Goal: Communication & Community: Answer question/provide support

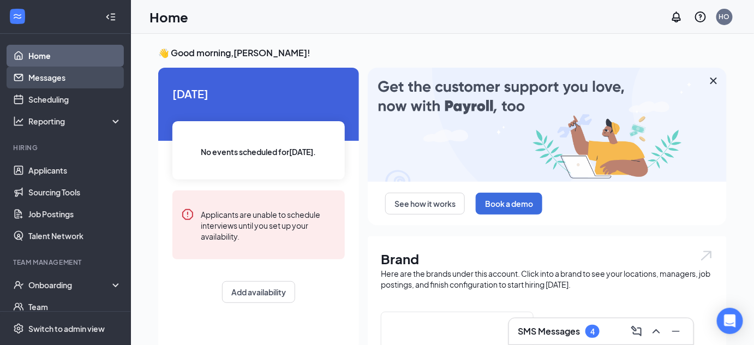
click at [92, 77] on link "Messages" at bounding box center [74, 78] width 93 height 22
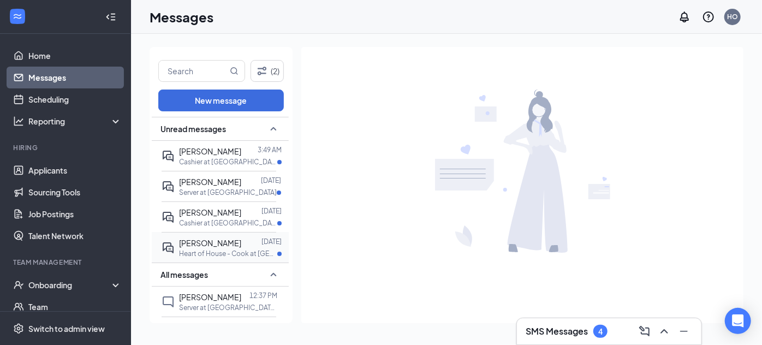
click at [241, 252] on p "Heart of House - Cook at [GEOGRAPHIC_DATA], [GEOGRAPHIC_DATA]" at bounding box center [228, 253] width 98 height 9
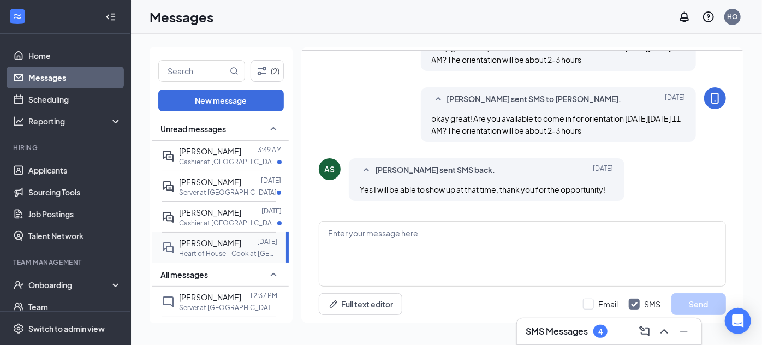
scroll to position [518, 0]
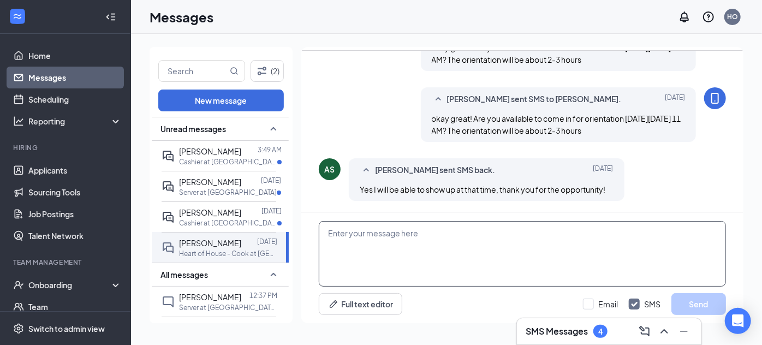
click at [433, 243] on textarea at bounding box center [522, 253] width 407 height 65
type textarea "great! I will see you then"
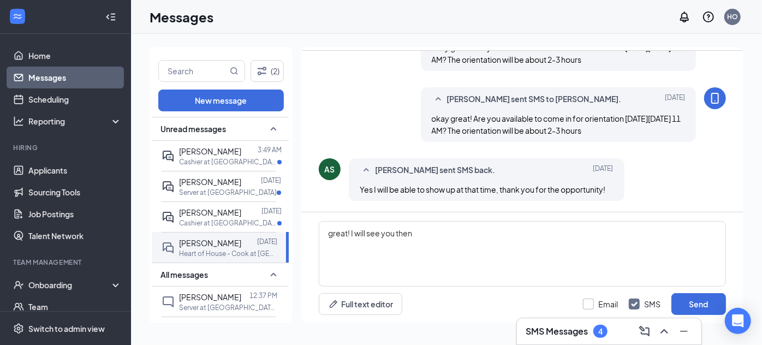
click at [596, 302] on input "Email" at bounding box center [600, 303] width 35 height 11
checkbox input "true"
click at [701, 298] on button "Send" at bounding box center [698, 304] width 55 height 22
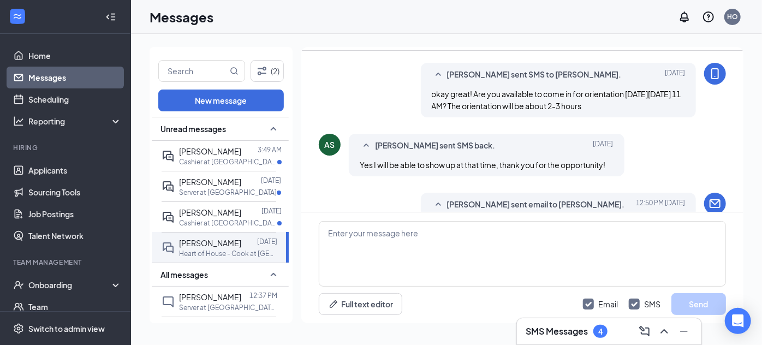
scroll to position [496, 0]
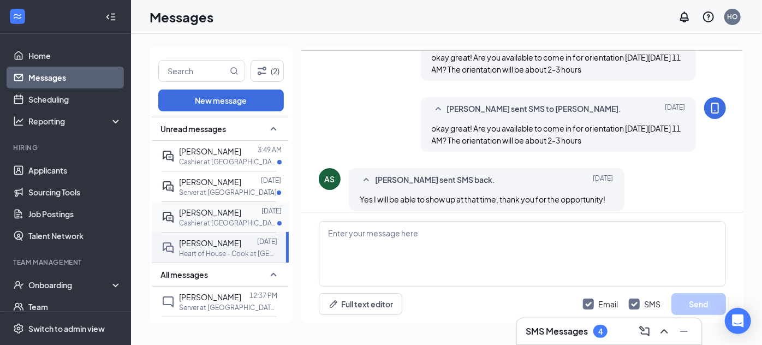
click at [242, 217] on div at bounding box center [251, 212] width 20 height 12
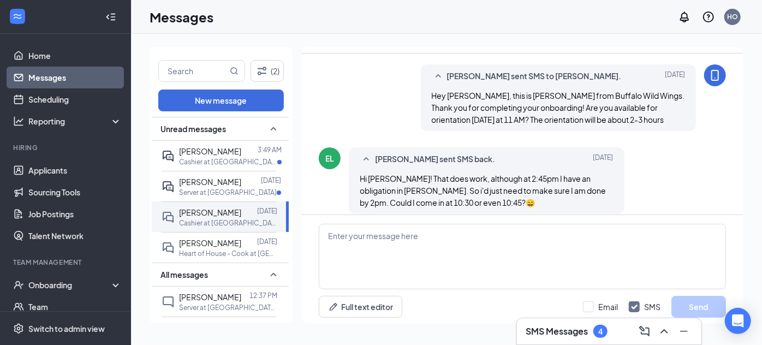
scroll to position [561, 0]
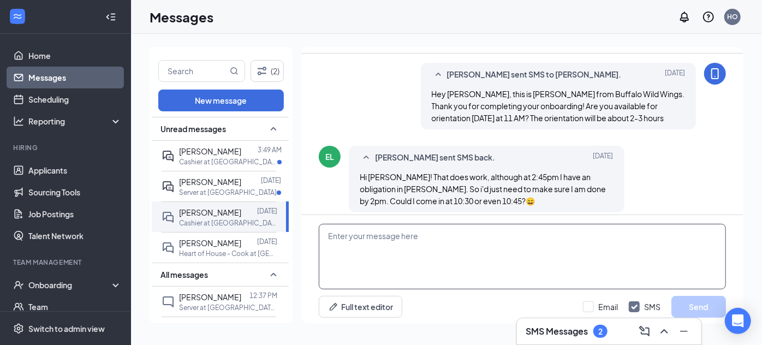
click at [369, 259] on textarea at bounding box center [522, 256] width 407 height 65
type textarea "H"
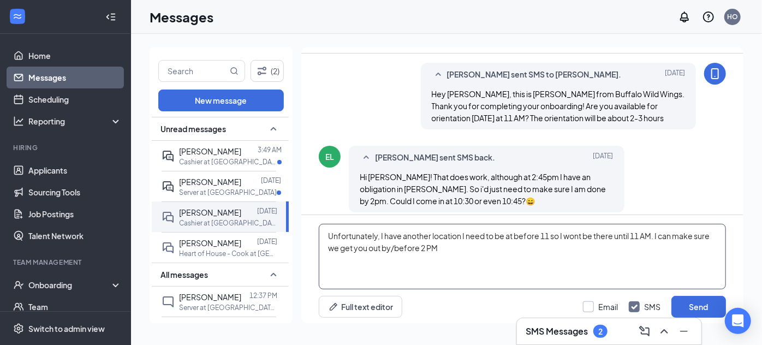
type textarea "Unfortunately, I have another location I need to be at before 11 so I wont be t…"
click at [588, 305] on input "Email" at bounding box center [600, 306] width 35 height 11
checkbox input "true"
click at [700, 307] on button "Send" at bounding box center [698, 307] width 55 height 22
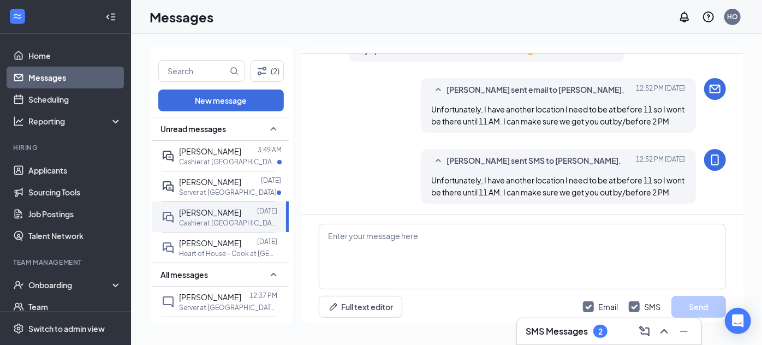
scroll to position [727, 0]
click at [241, 185] on div at bounding box center [251, 182] width 20 height 12
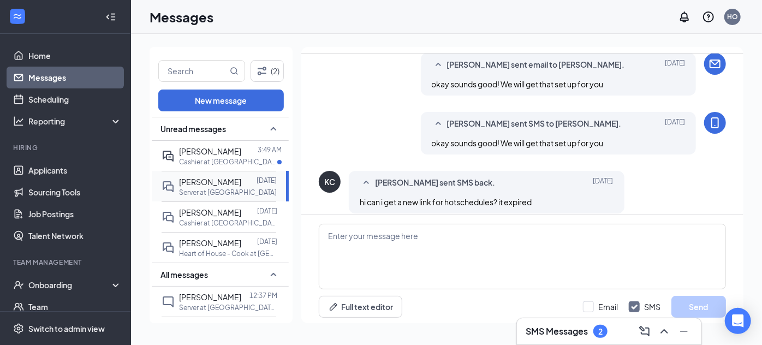
scroll to position [535, 0]
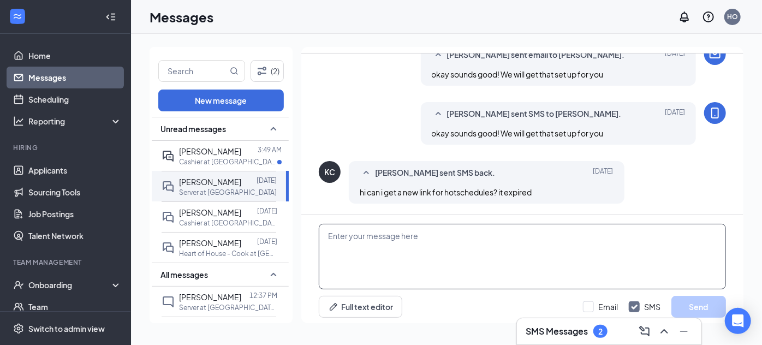
click at [425, 257] on textarea at bounding box center [522, 256] width 407 height 65
click at [329, 232] on textarea "Just sent a new link" at bounding box center [522, 256] width 407 height 65
type textarea "Hey Kyla, I just sent a new link"
click at [598, 301] on input "Email" at bounding box center [600, 306] width 35 height 11
checkbox input "true"
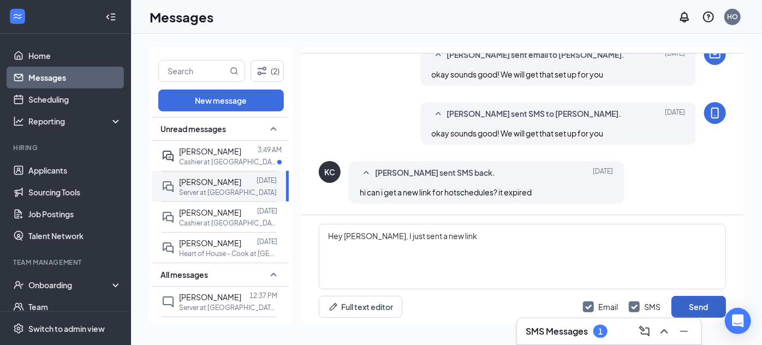
click at [682, 301] on button "Send" at bounding box center [698, 307] width 55 height 22
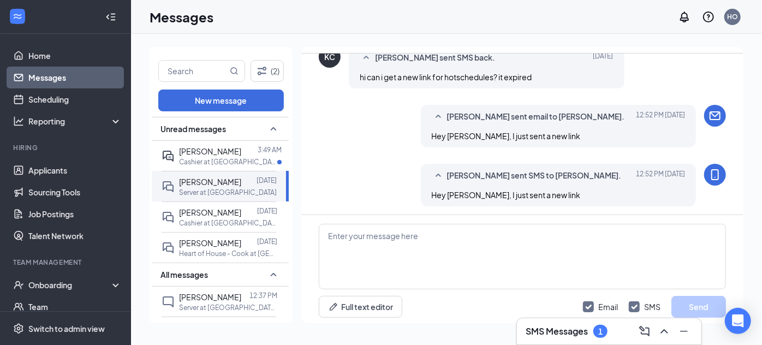
scroll to position [653, 0]
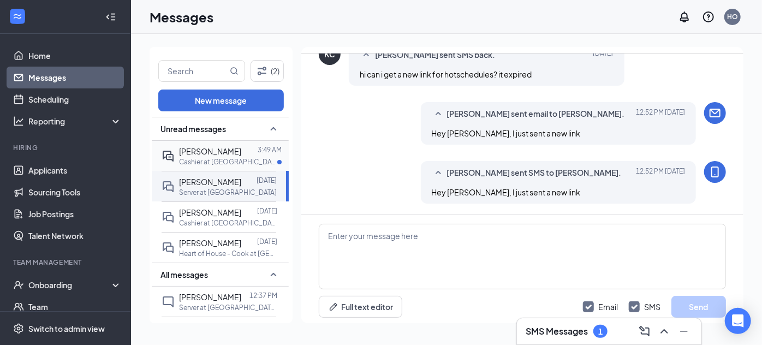
click at [190, 156] on div "Felicia Jester" at bounding box center [210, 151] width 62 height 12
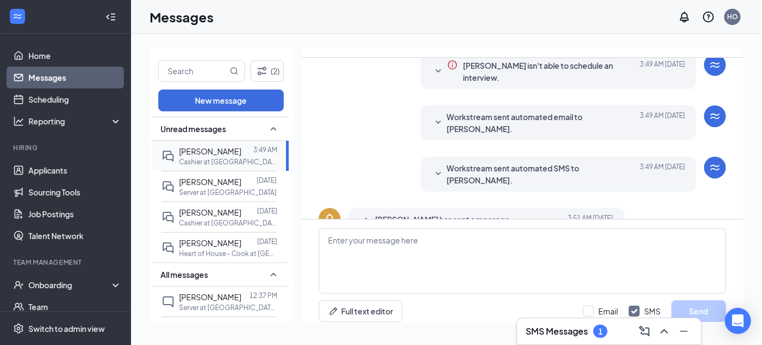
scroll to position [254, 0]
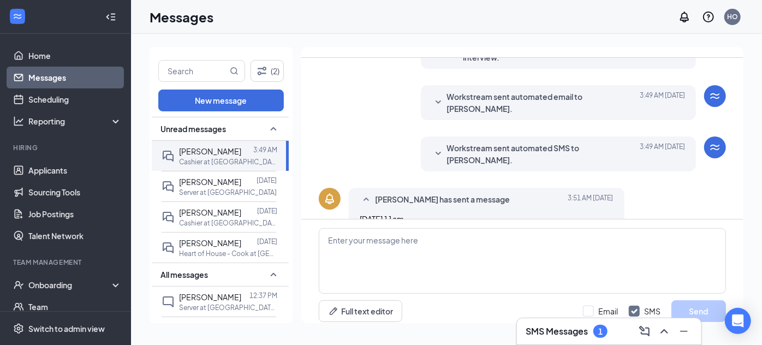
click at [462, 142] on span "Workstream sent automated SMS to Felicia Jester." at bounding box center [541, 154] width 189 height 24
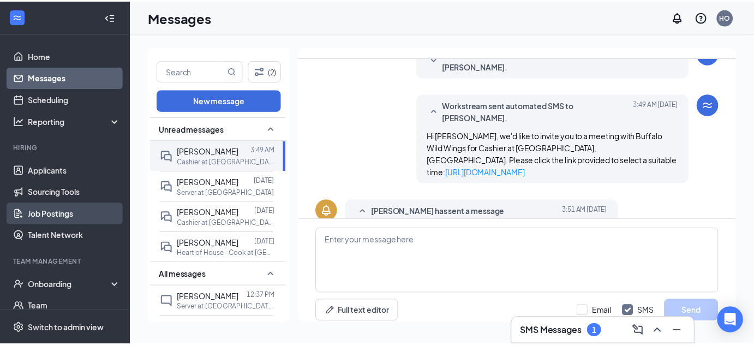
scroll to position [103, 0]
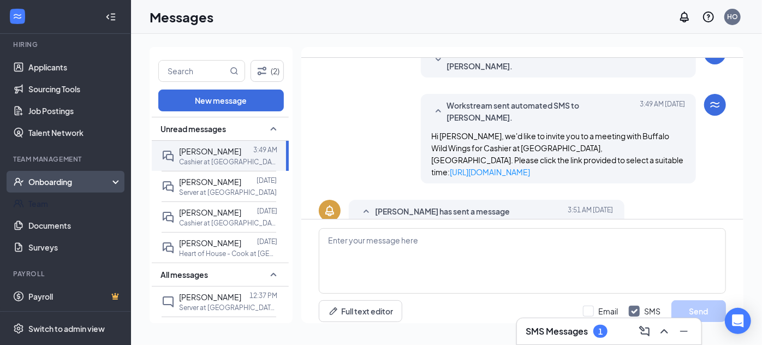
click at [74, 190] on div "Onboarding" at bounding box center [65, 182] width 131 height 22
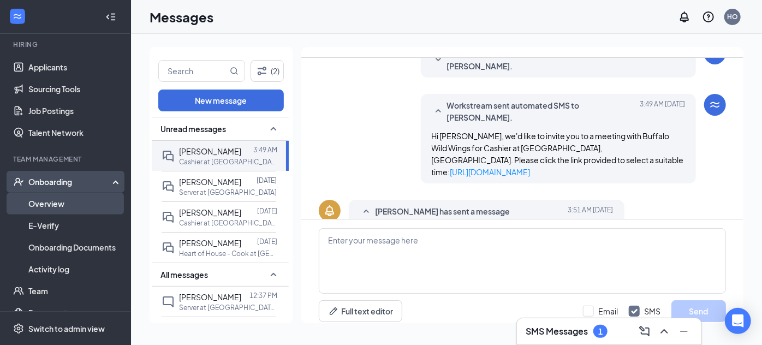
click at [83, 200] on link "Overview" at bounding box center [74, 204] width 93 height 22
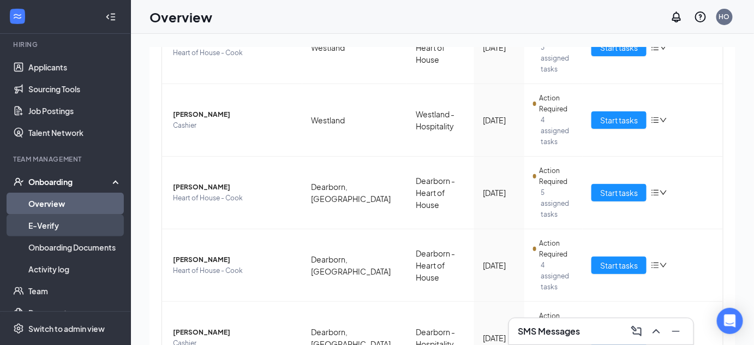
scroll to position [190, 0]
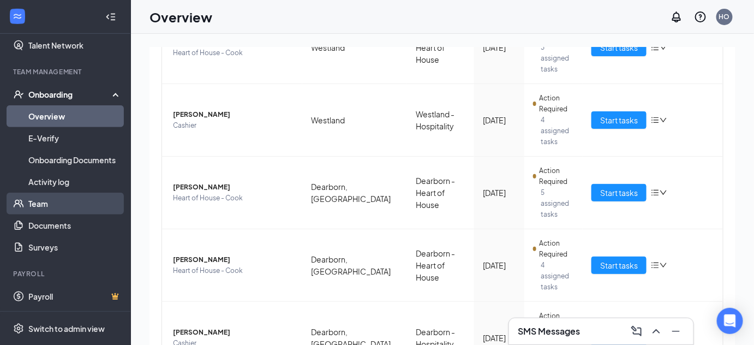
click at [67, 201] on link "Team" at bounding box center [74, 204] width 93 height 22
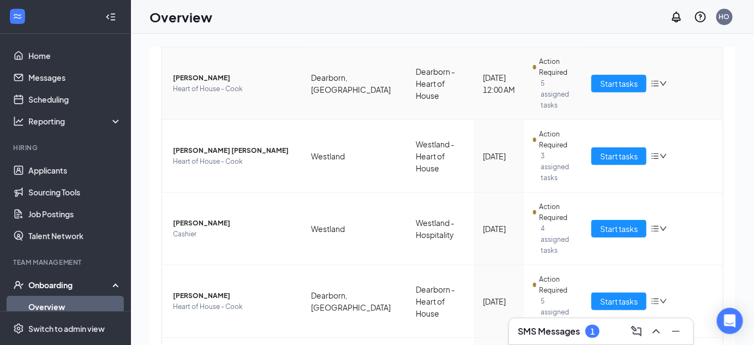
scroll to position [80, 0]
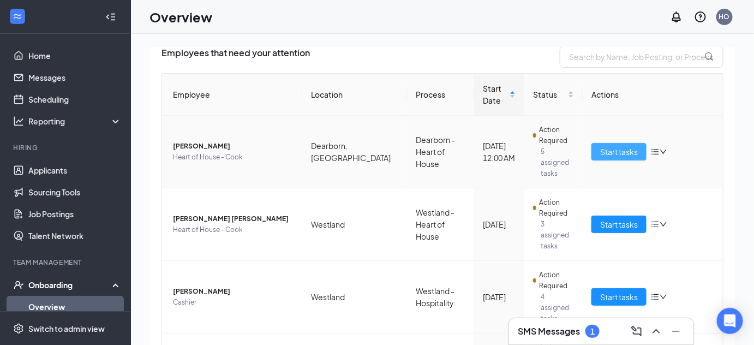
click at [600, 146] on span "Start tasks" at bounding box center [619, 152] width 38 height 12
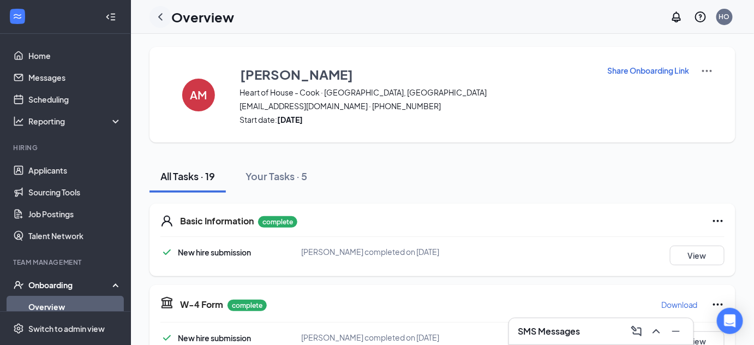
click at [160, 17] on icon "ChevronLeft" at bounding box center [160, 16] width 13 height 13
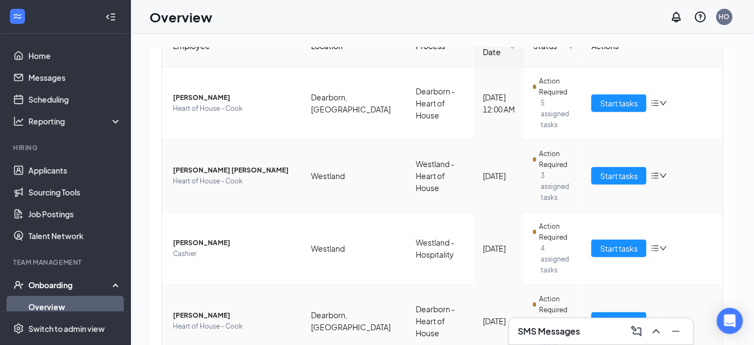
scroll to position [121, 0]
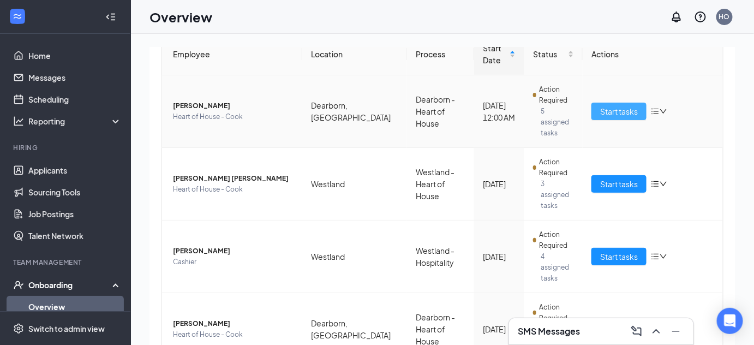
click at [607, 107] on span "Start tasks" at bounding box center [619, 111] width 38 height 12
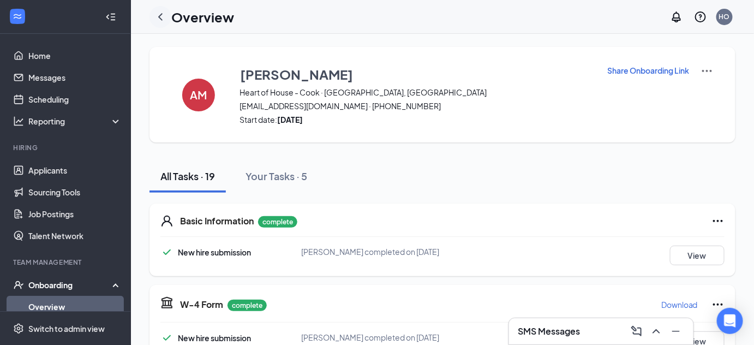
click at [158, 16] on icon "ChevronLeft" at bounding box center [160, 16] width 4 height 7
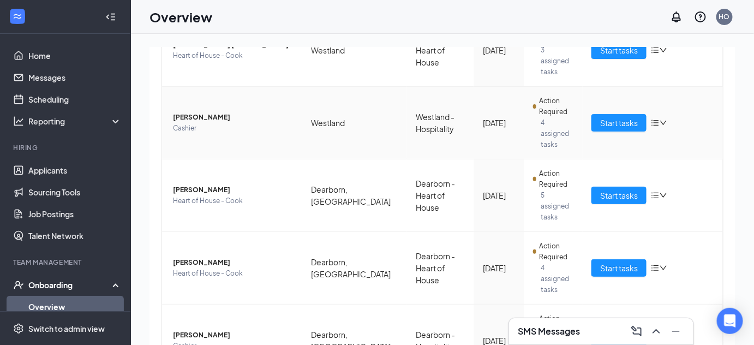
scroll to position [255, 0]
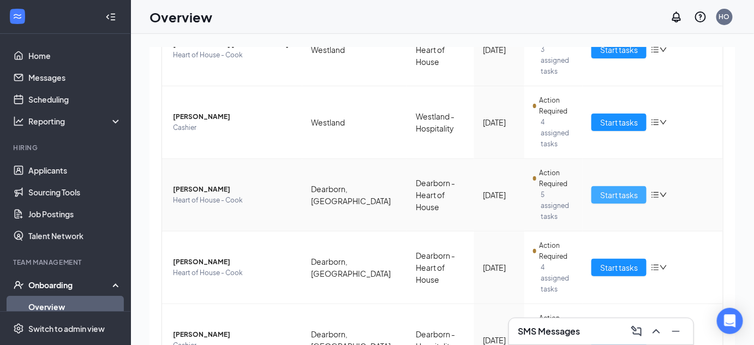
click at [605, 189] on span "Start tasks" at bounding box center [619, 195] width 38 height 12
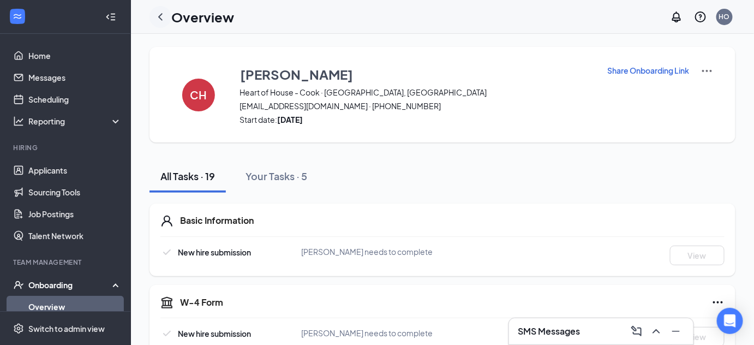
click at [159, 13] on icon "ChevronLeft" at bounding box center [160, 16] width 13 height 13
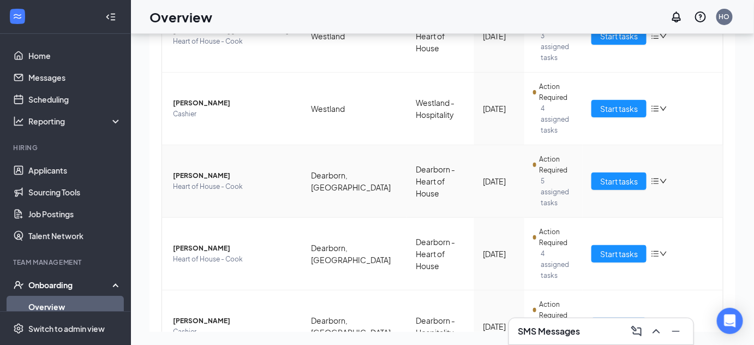
scroll to position [257, 0]
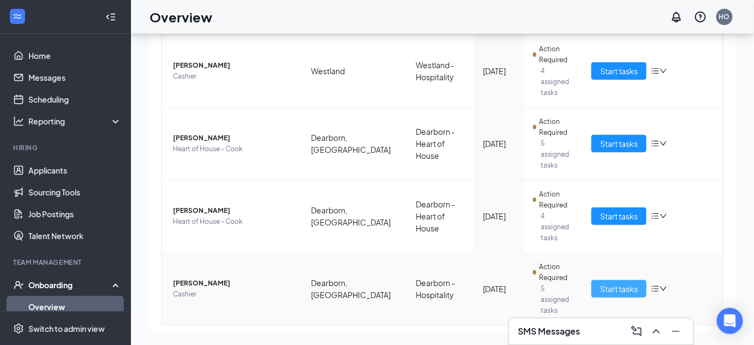
click at [611, 283] on span "Start tasks" at bounding box center [619, 289] width 38 height 12
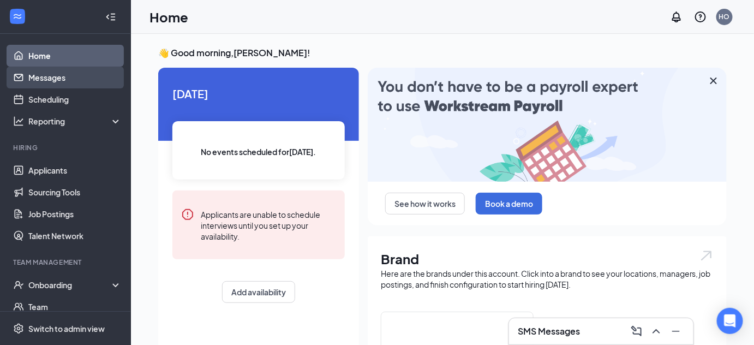
click at [77, 76] on link "Messages" at bounding box center [74, 78] width 93 height 22
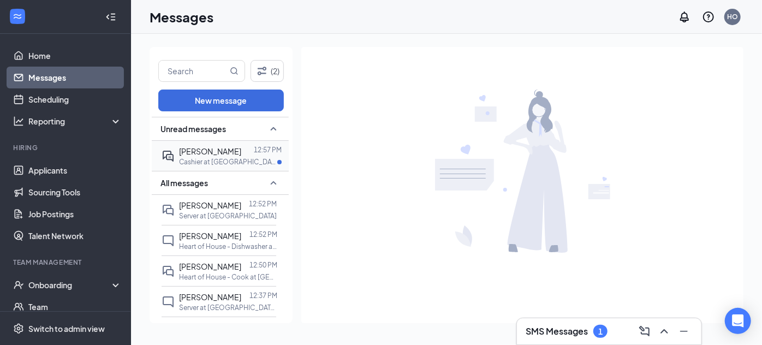
click at [241, 154] on div at bounding box center [247, 151] width 13 height 12
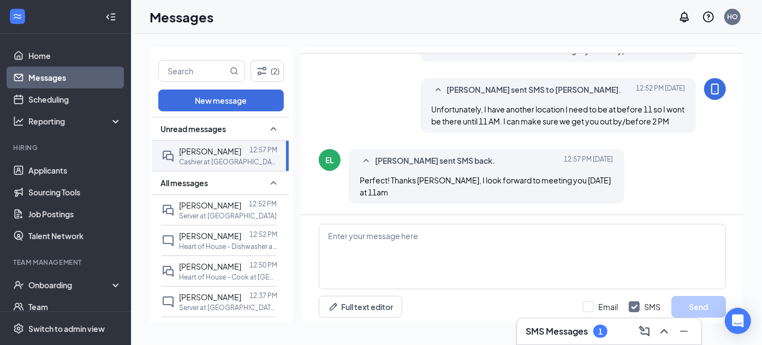
scroll to position [726, 0]
click at [417, 232] on textarea at bounding box center [522, 256] width 407 height 65
type textarea "great, see you then!"
click at [583, 301] on input "Email" at bounding box center [600, 306] width 35 height 11
checkbox input "true"
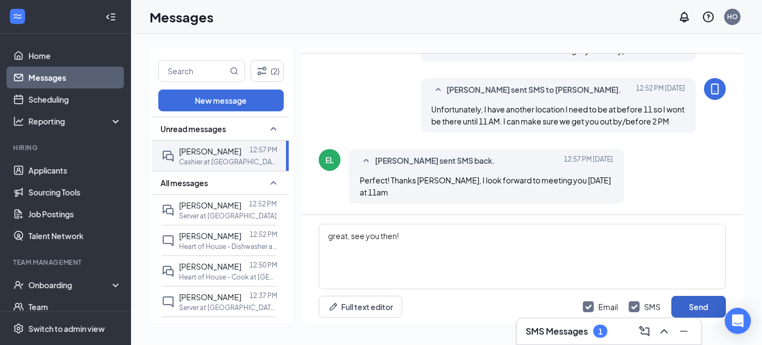
click at [703, 300] on button "Send" at bounding box center [698, 307] width 55 height 22
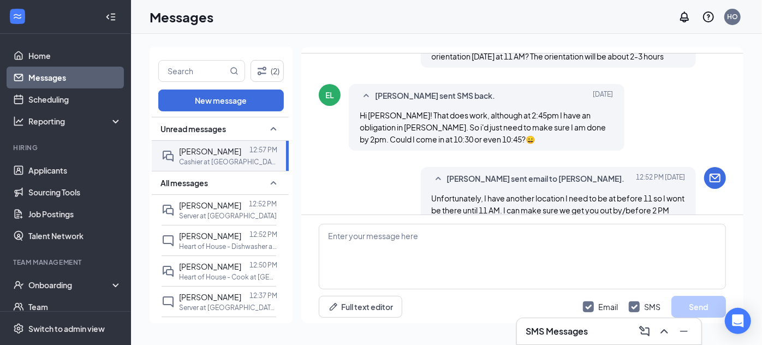
scroll to position [558, 0]
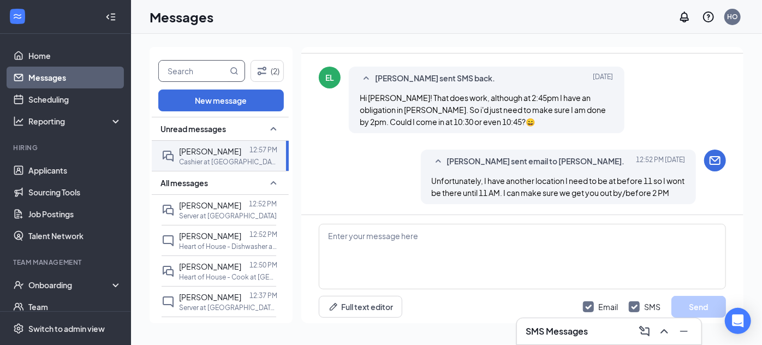
click at [195, 69] on input "text" at bounding box center [193, 71] width 69 height 21
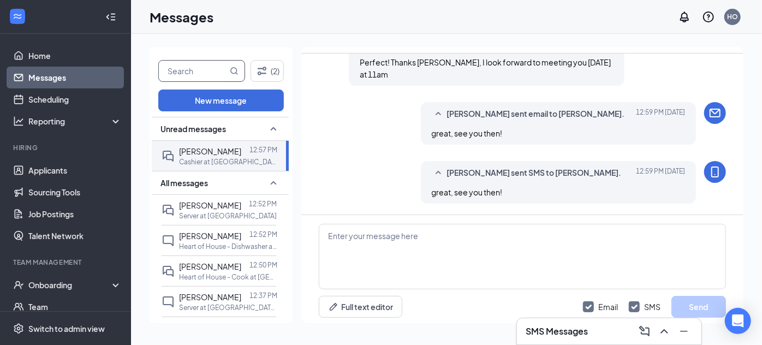
click at [175, 74] on input "text" at bounding box center [193, 71] width 69 height 21
type input "[PERSON_NAME]"
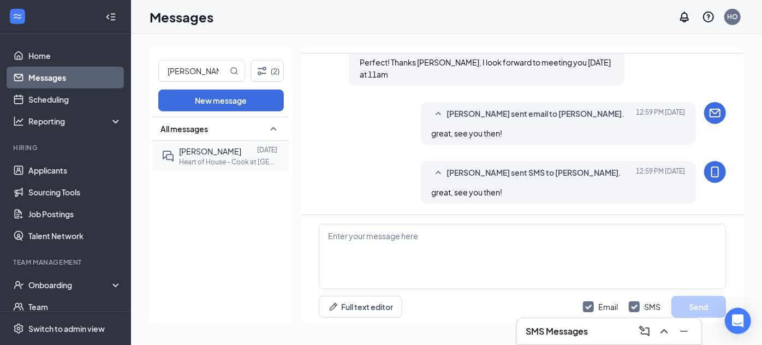
click at [250, 147] on div at bounding box center [249, 151] width 16 height 12
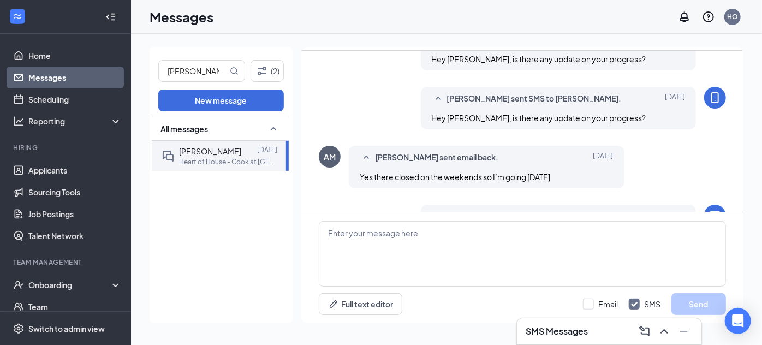
scroll to position [499, 0]
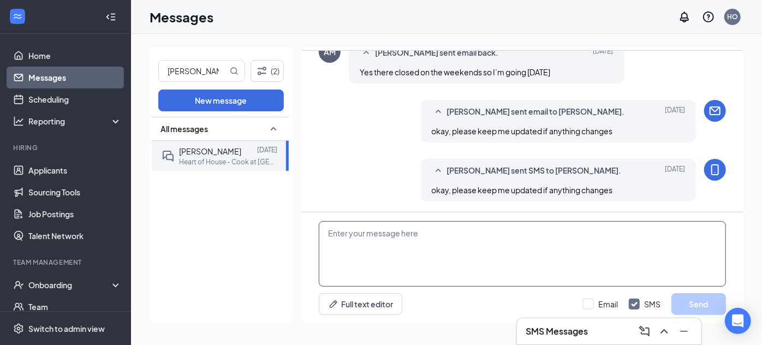
click at [380, 234] on textarea at bounding box center [522, 253] width 407 height 65
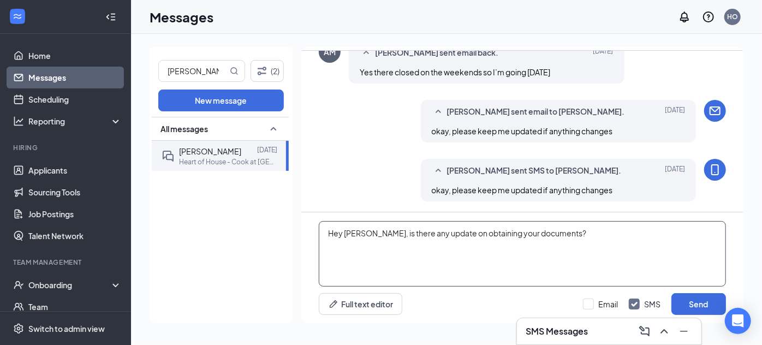
type textarea "Hey [PERSON_NAME], is there any update on obtaining your documents?"
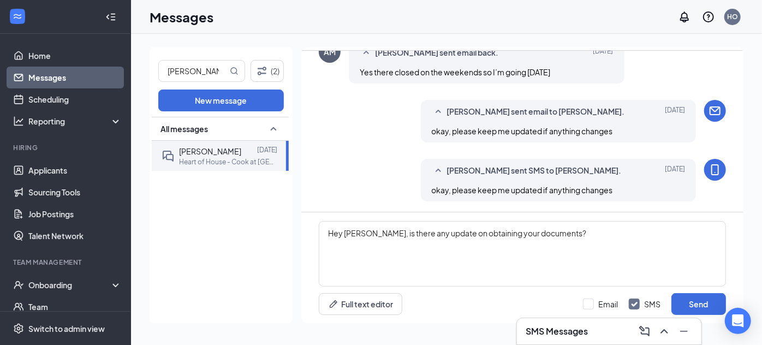
click at [601, 309] on div "Email SMS Send" at bounding box center [654, 304] width 143 height 22
click at [615, 304] on input "Email" at bounding box center [600, 303] width 35 height 11
checkbox input "true"
click at [696, 302] on button "Send" at bounding box center [698, 304] width 55 height 22
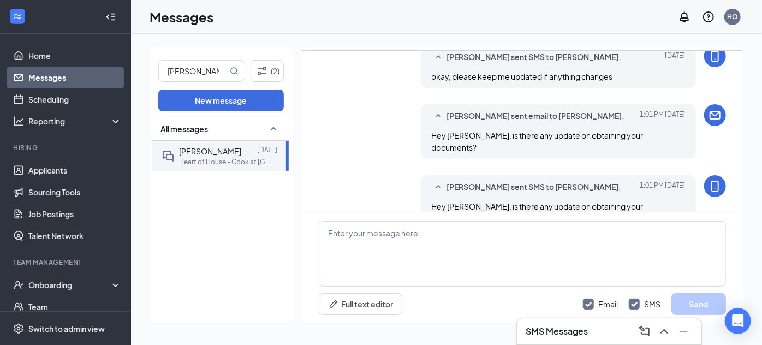
scroll to position [617, 0]
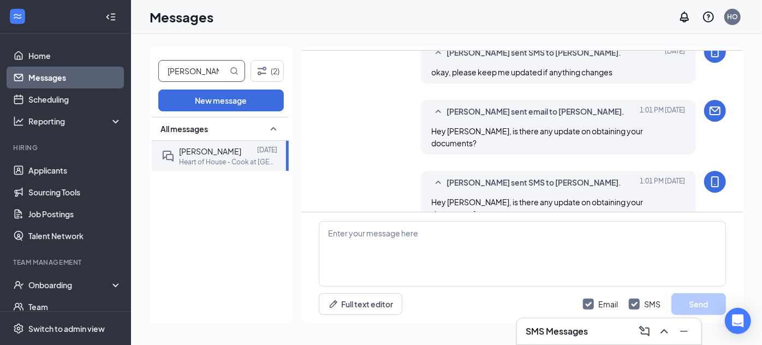
drag, startPoint x: 215, startPoint y: 69, endPoint x: 16, endPoint y: 76, distance: 199.3
click at [16, 76] on div "Home Messages Scheduling Reporting Hiring Applicants Sourcing Tools Job Posting…" at bounding box center [381, 172] width 762 height 345
type input "[PERSON_NAME]"
click at [216, 163] on p "Heart of House - Cook at [GEOGRAPHIC_DATA], [GEOGRAPHIC_DATA]" at bounding box center [228, 161] width 98 height 9
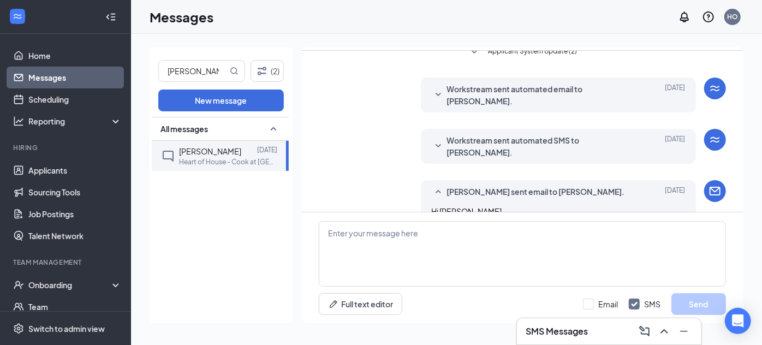
scroll to position [128, 0]
click at [437, 158] on div "Workstream sent automated SMS to [PERSON_NAME]. [DATE] We're so excited to have…" at bounding box center [559, 146] width 276 height 35
click at [438, 145] on icon "SmallChevronDown" at bounding box center [438, 146] width 13 height 13
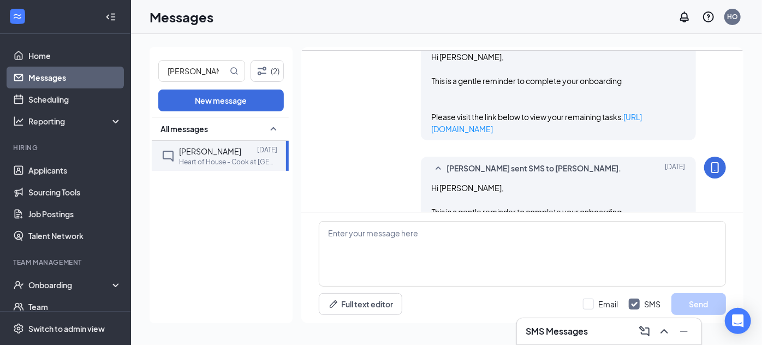
scroll to position [467, 0]
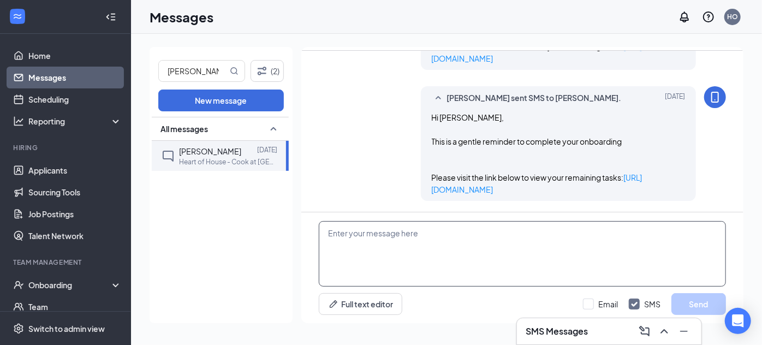
click at [404, 259] on textarea at bounding box center [522, 253] width 407 height 65
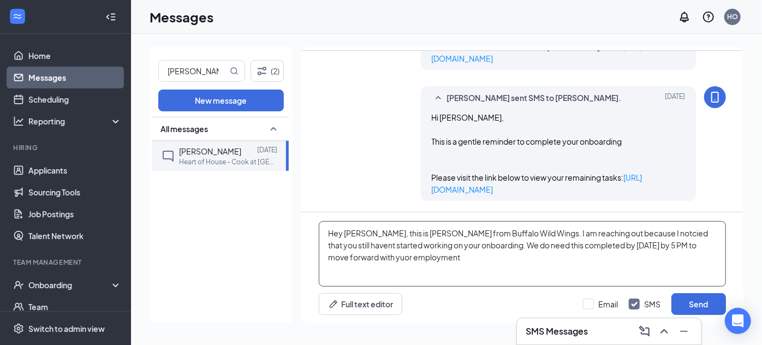
click at [348, 257] on textarea "Hey [PERSON_NAME], this is [PERSON_NAME] from Buffalo Wild Wings. I am reaching…" at bounding box center [522, 253] width 407 height 65
click at [418, 256] on textarea "Hey [PERSON_NAME], this is [PERSON_NAME] from Buffalo Wild Wings. I am reaching…" at bounding box center [522, 253] width 407 height 65
click at [621, 232] on textarea "Hey [PERSON_NAME], this is [PERSON_NAME] from Buffalo Wild Wings. I am reaching…" at bounding box center [522, 253] width 407 height 65
click at [709, 230] on textarea "Hey [PERSON_NAME], this is [PERSON_NAME] from Buffalo Wild Wings. I am reaching…" at bounding box center [522, 253] width 407 height 65
type textarea "Hey [PERSON_NAME], this is [PERSON_NAME] from Buffalo Wild Wings. I am reaching…"
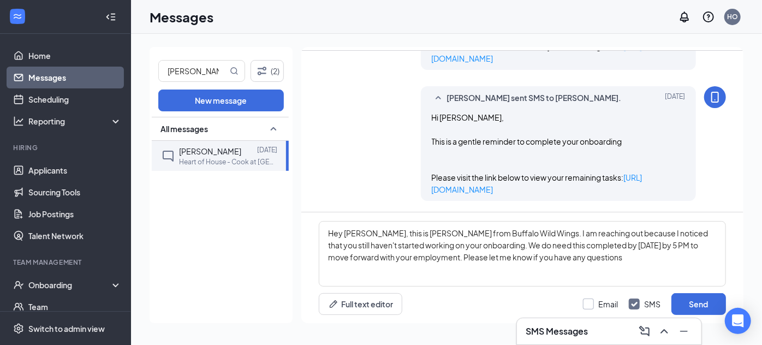
click at [597, 301] on input "Email" at bounding box center [600, 303] width 35 height 11
checkbox input "true"
click at [691, 301] on button "Send" at bounding box center [698, 304] width 55 height 22
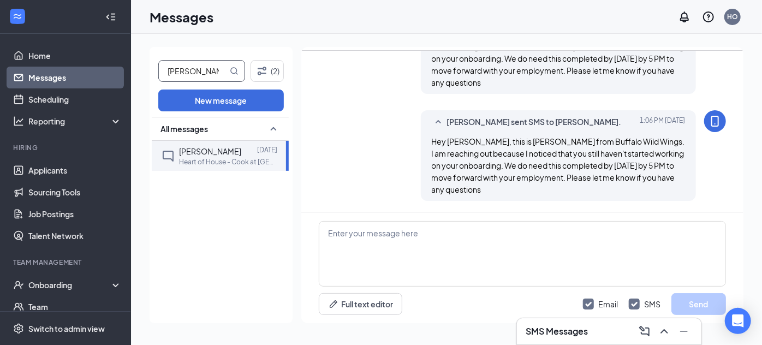
scroll to position [681, 0]
drag, startPoint x: 206, startPoint y: 72, endPoint x: 32, endPoint y: 80, distance: 174.2
click at [32, 80] on div "Home Messages Scheduling Reporting Hiring Applicants Sourcing Tools Job Posting…" at bounding box center [381, 172] width 762 height 345
type input "[PERSON_NAME]"
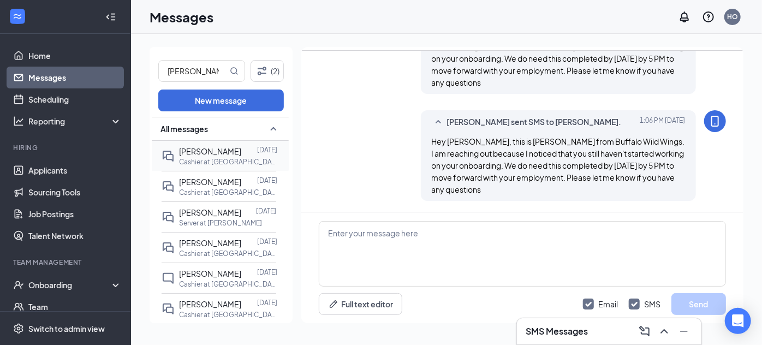
click at [202, 159] on p "Cashier at [GEOGRAPHIC_DATA], [GEOGRAPHIC_DATA]" at bounding box center [228, 161] width 98 height 9
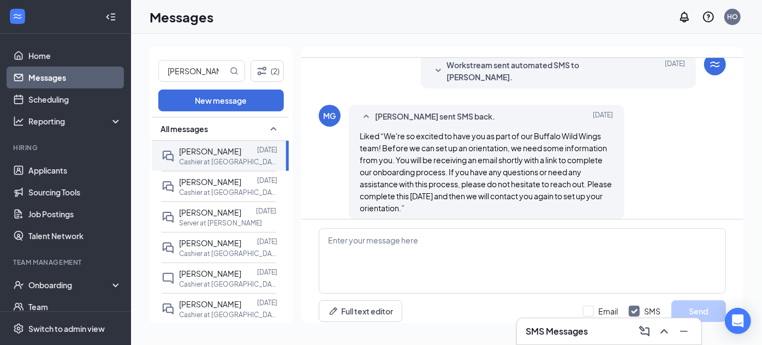
scroll to position [187, 0]
